Goal: Task Accomplishment & Management: Manage account settings

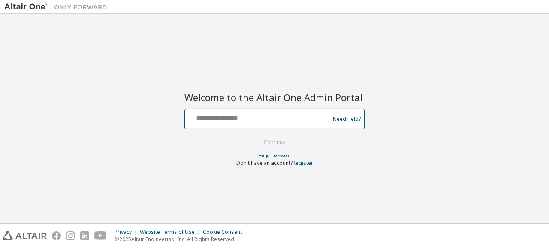
click at [263, 121] on input "text" at bounding box center [258, 117] width 140 height 12
type input "**********"
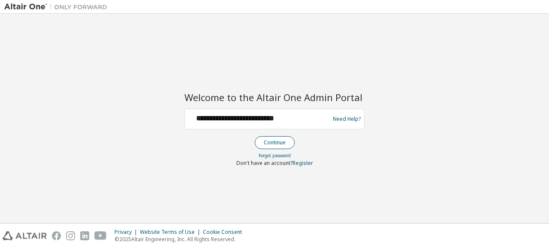
click at [281, 142] on button "Continue" at bounding box center [275, 142] width 40 height 13
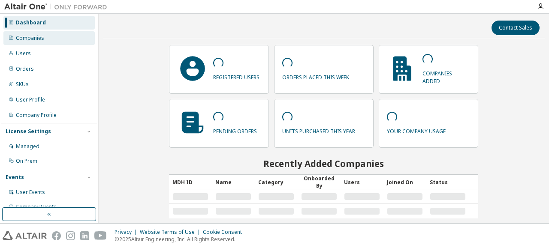
click at [44, 38] on div "Companies" at bounding box center [48, 38] width 91 height 14
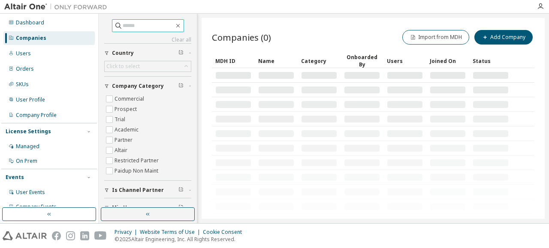
click at [123, 28] on input "text" at bounding box center [148, 25] width 51 height 9
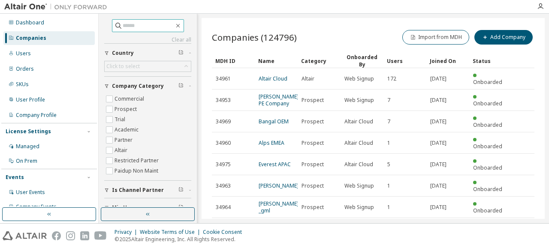
click at [137, 23] on input "text" at bounding box center [148, 25] width 51 height 9
type input "***"
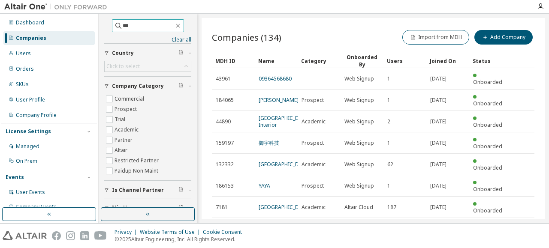
scroll to position [88, 0]
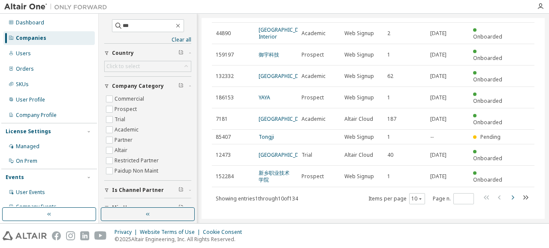
click at [510, 193] on icon "button" at bounding box center [512, 198] width 10 height 10
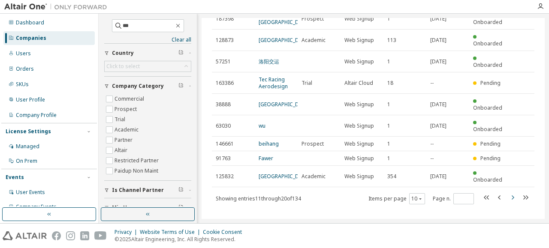
click at [510, 193] on icon "button" at bounding box center [512, 198] width 10 height 10
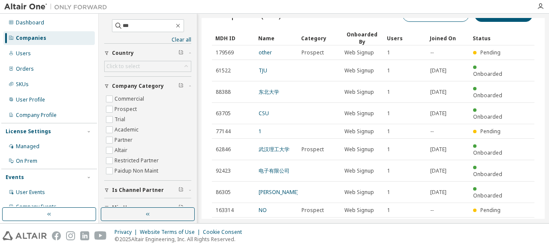
scroll to position [33, 0]
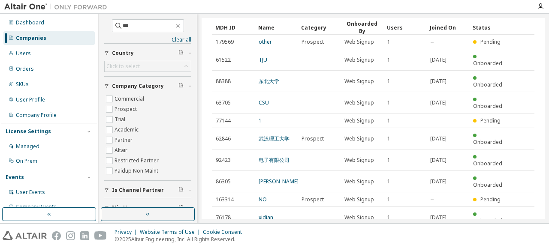
click at [508, 234] on icon "button" at bounding box center [512, 239] width 10 height 10
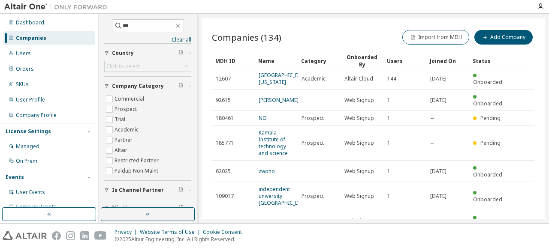
scroll to position [130, 0]
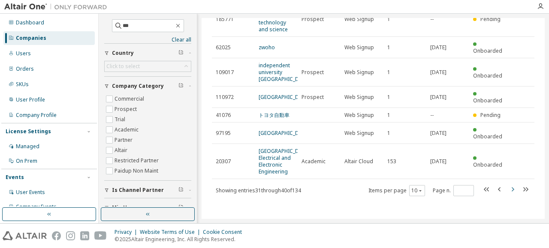
click at [508, 189] on icon "button" at bounding box center [512, 189] width 10 height 10
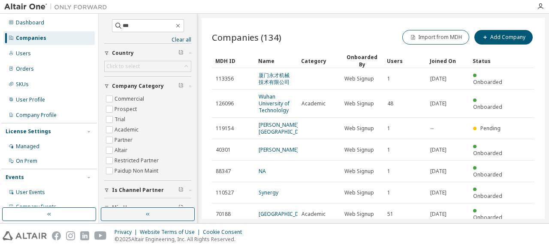
scroll to position [88, 0]
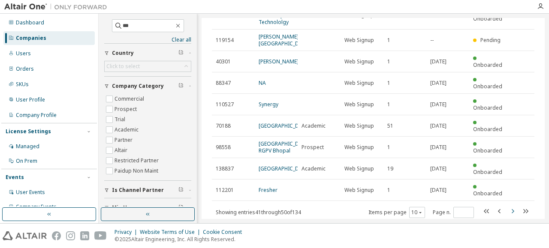
click at [512, 209] on icon "button" at bounding box center [513, 211] width 3 height 4
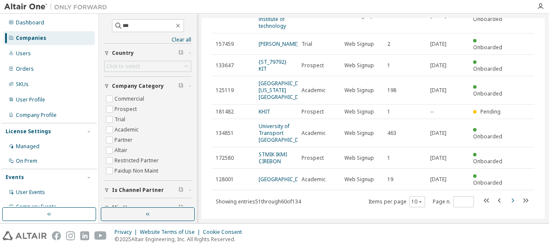
scroll to position [150, 0]
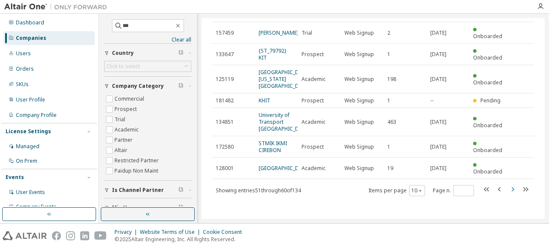
click at [509, 190] on icon "button" at bounding box center [512, 189] width 10 height 10
type input "*"
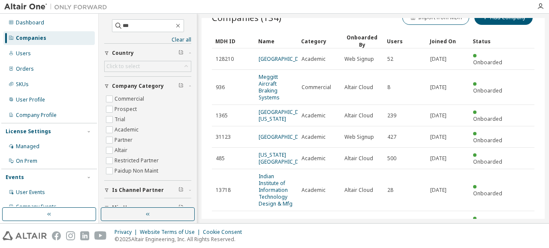
scroll to position [15, 0]
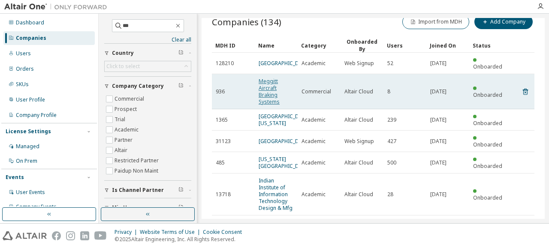
click at [269, 84] on link "Meggitt Aircraft Braking Systems" at bounding box center [269, 92] width 21 height 28
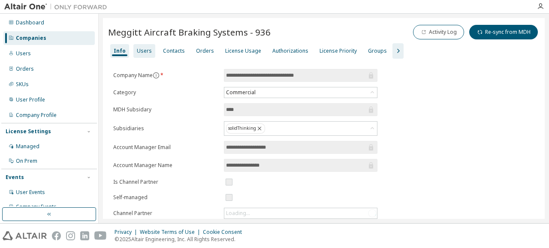
click at [139, 49] on div "Users" at bounding box center [144, 51] width 15 height 7
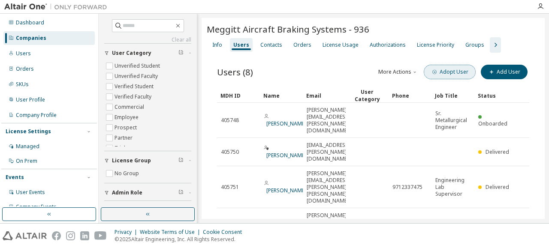
click at [455, 70] on button "Adopt User" at bounding box center [450, 72] width 52 height 15
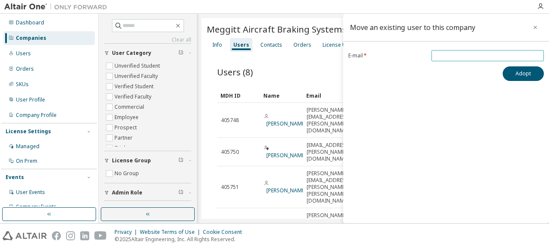
click at [449, 58] on input "email" at bounding box center [488, 55] width 108 height 7
paste input "**********"
type input "**********"
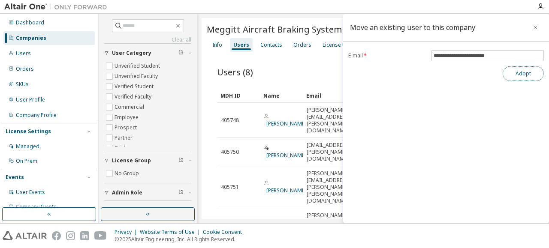
click at [522, 72] on button "Adopt" at bounding box center [523, 73] width 41 height 15
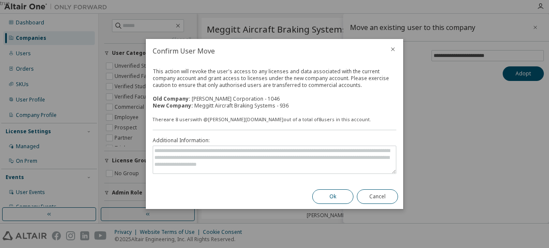
click at [337, 198] on button "Ok" at bounding box center [332, 197] width 41 height 15
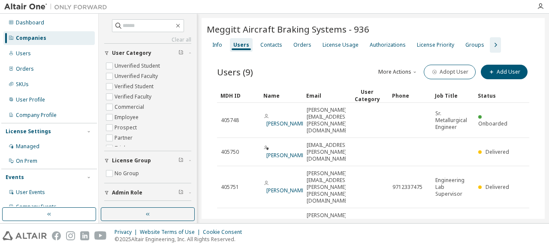
scroll to position [134, 0]
